Goal: Navigation & Orientation: Go to known website

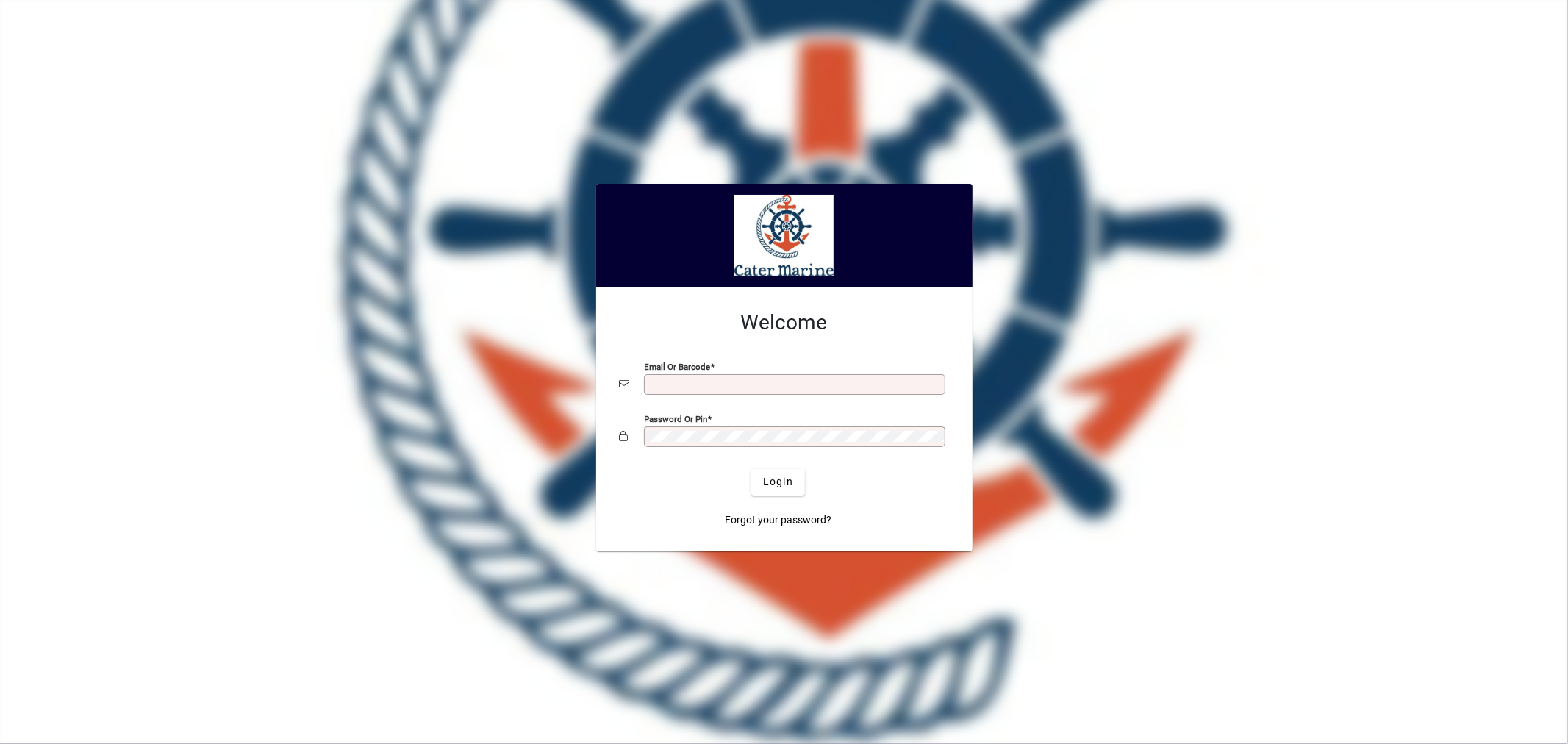
click at [684, 372] on div "Email or Barcode" at bounding box center [785, 384] width 329 height 28
type input "**********"
click at [751, 469] on button "Login" at bounding box center [778, 482] width 53 height 27
